Goal: Understand process/instructions

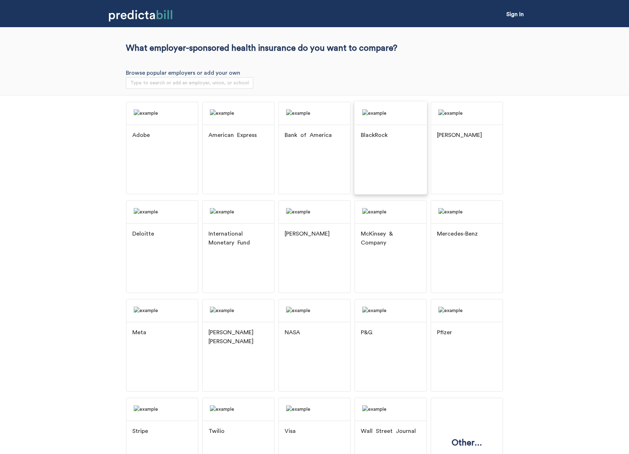
click at [382, 124] on img at bounding box center [390, 113] width 71 height 22
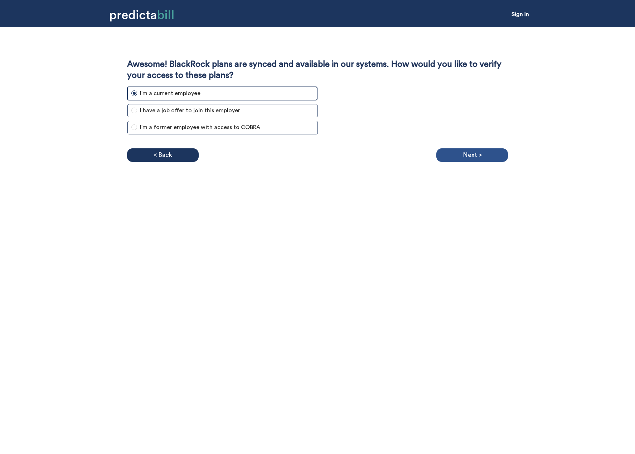
click at [451, 156] on div "Next >" at bounding box center [472, 155] width 72 height 14
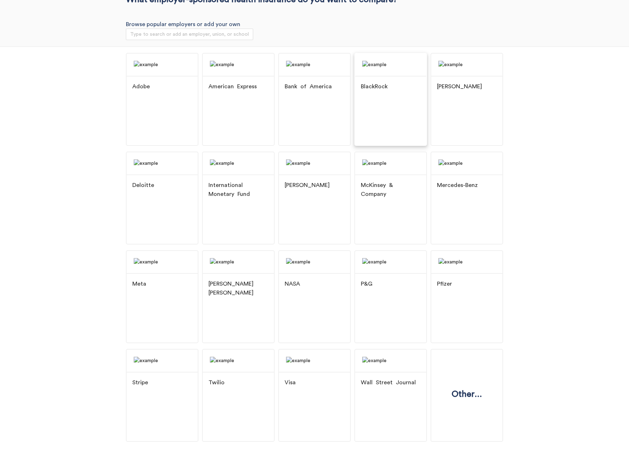
scroll to position [67, 0]
click at [462, 381] on div "Other..." at bounding box center [467, 395] width 42 height 29
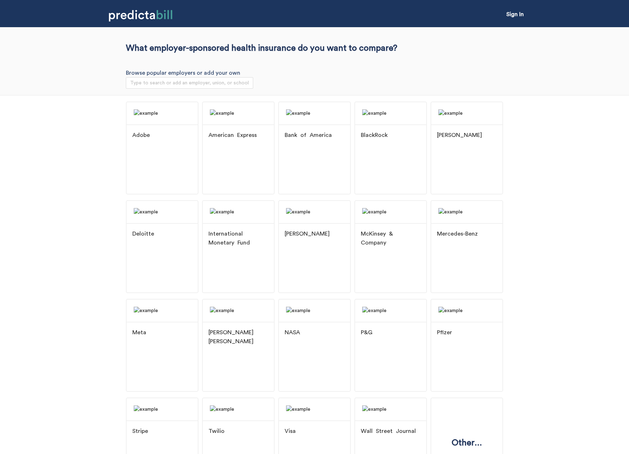
scroll to position [67, 0]
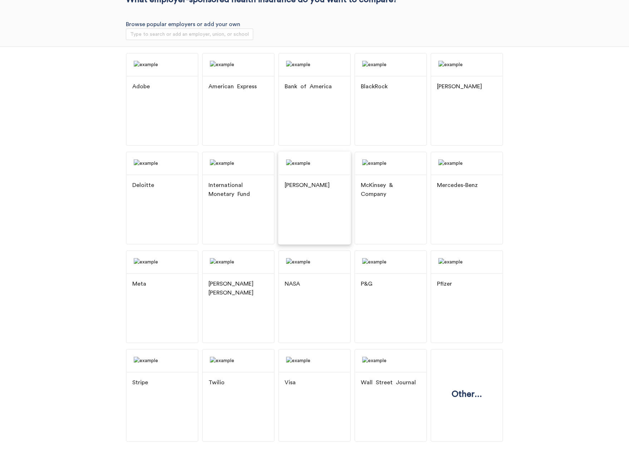
drag, startPoint x: 313, startPoint y: 200, endPoint x: 313, endPoint y: 184, distance: 15.7
